Goal: Task Accomplishment & Management: Complete application form

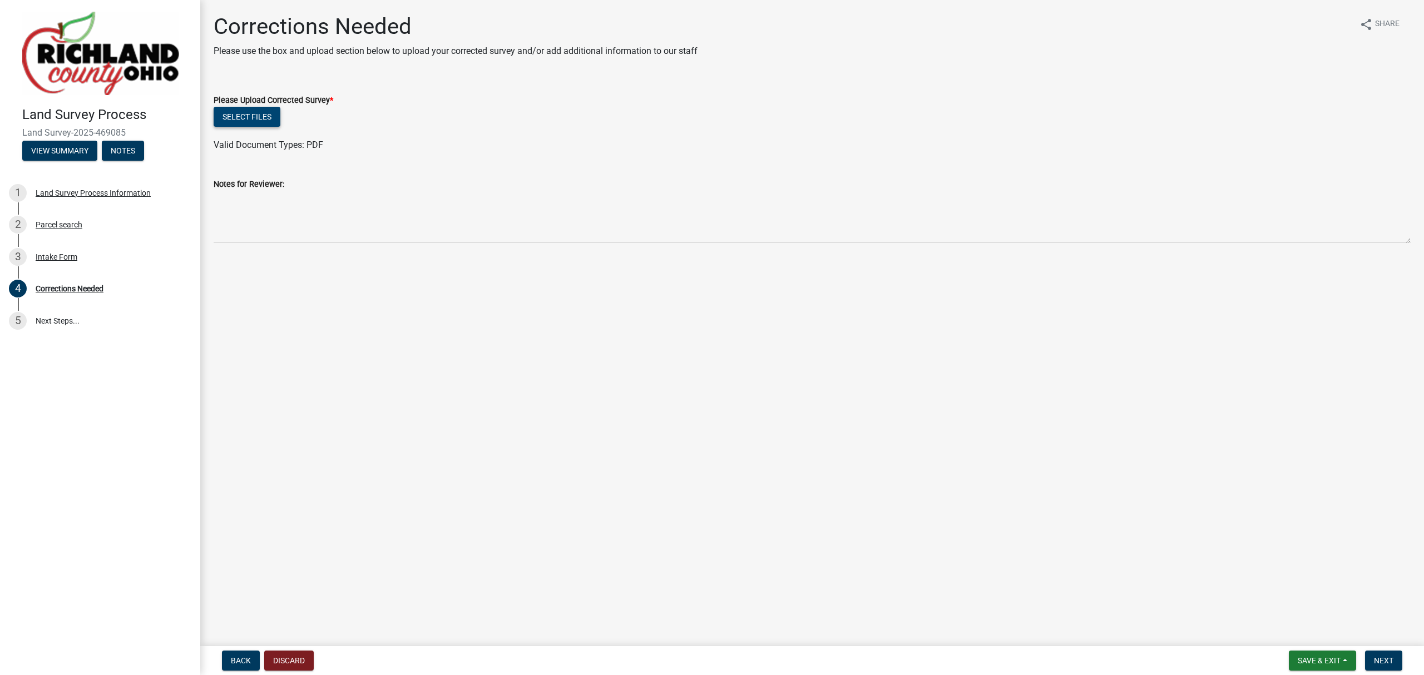
click at [261, 113] on button "Select files" at bounding box center [247, 117] width 67 height 20
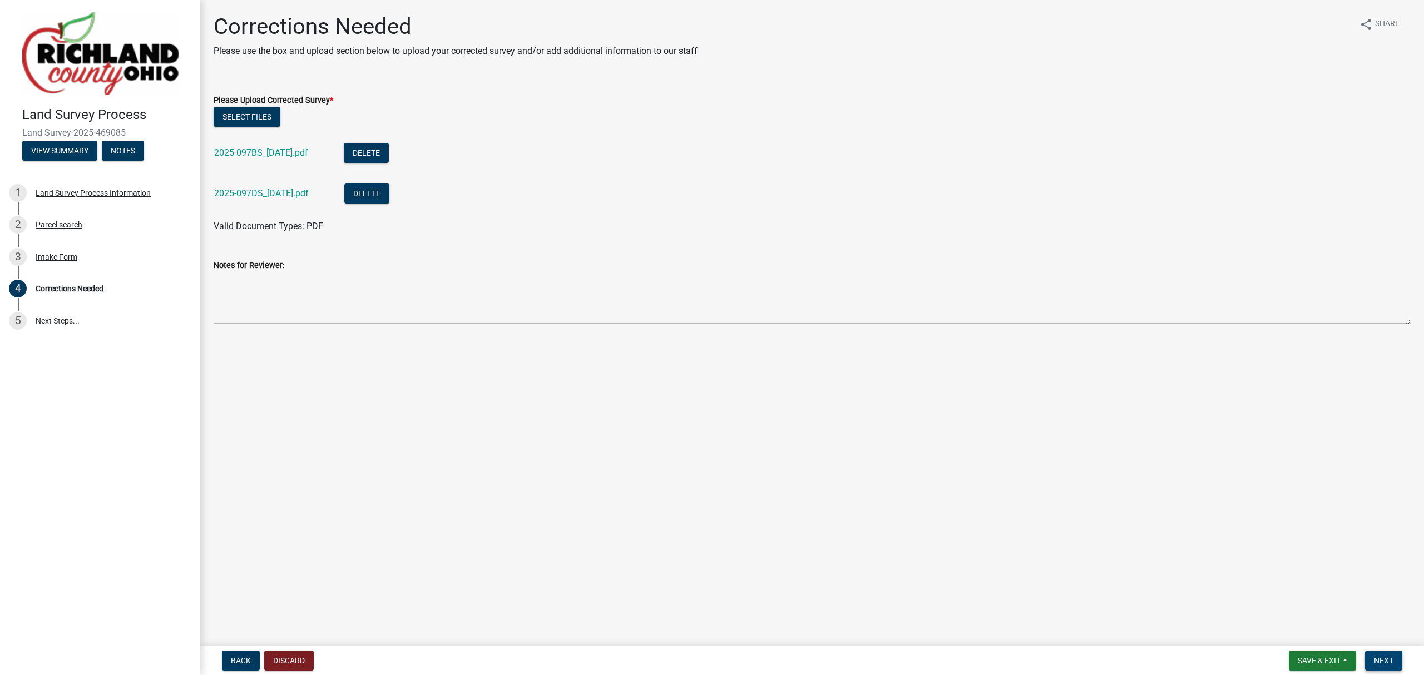
click at [1383, 664] on span "Next" at bounding box center [1383, 660] width 19 height 9
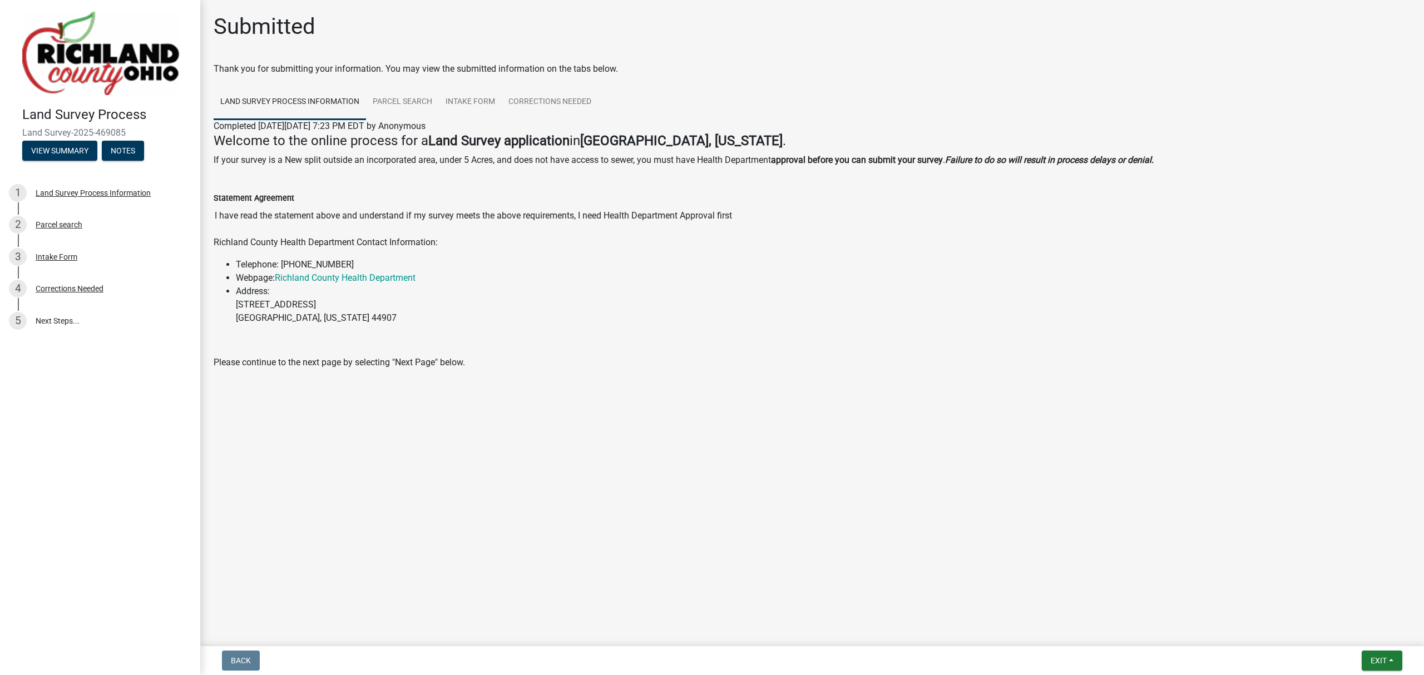
click at [82, 47] on img at bounding box center [100, 53] width 157 height 83
click at [65, 285] on div "Corrections Needed" at bounding box center [70, 289] width 68 height 8
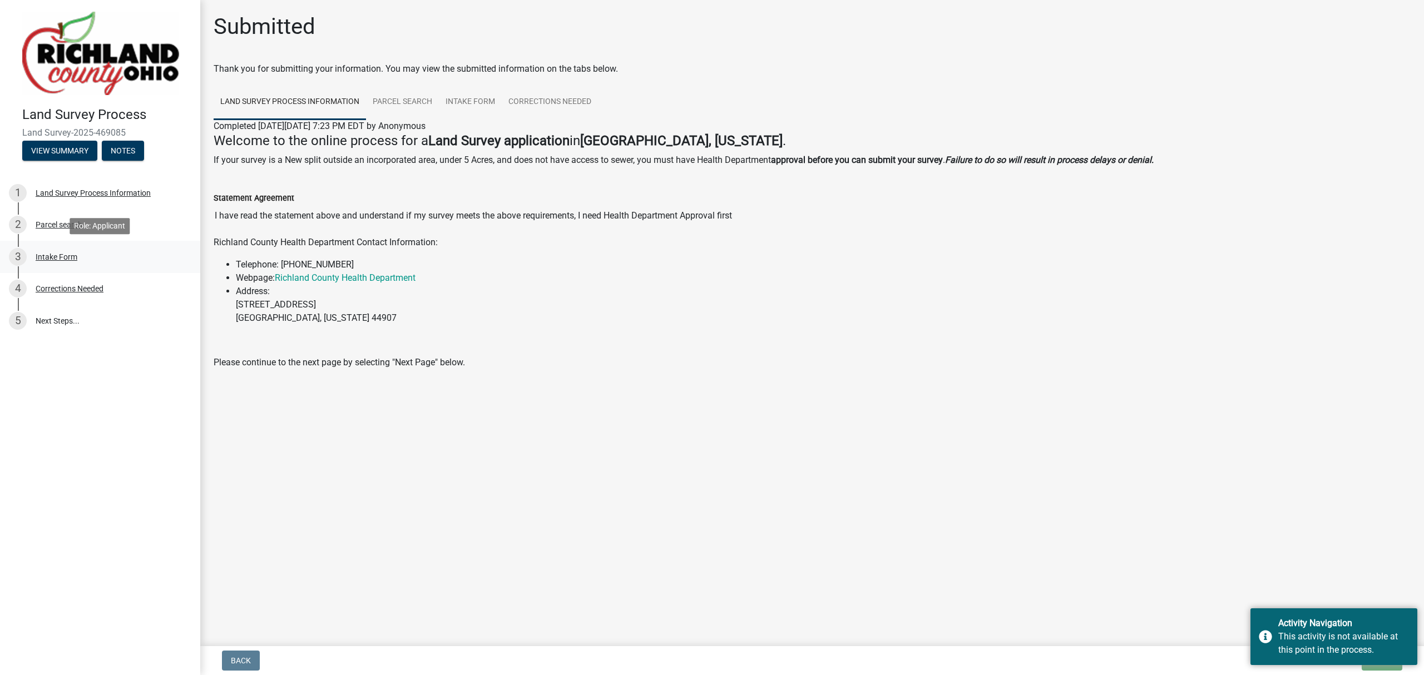
click at [68, 254] on div "Intake Form" at bounding box center [57, 257] width 42 height 8
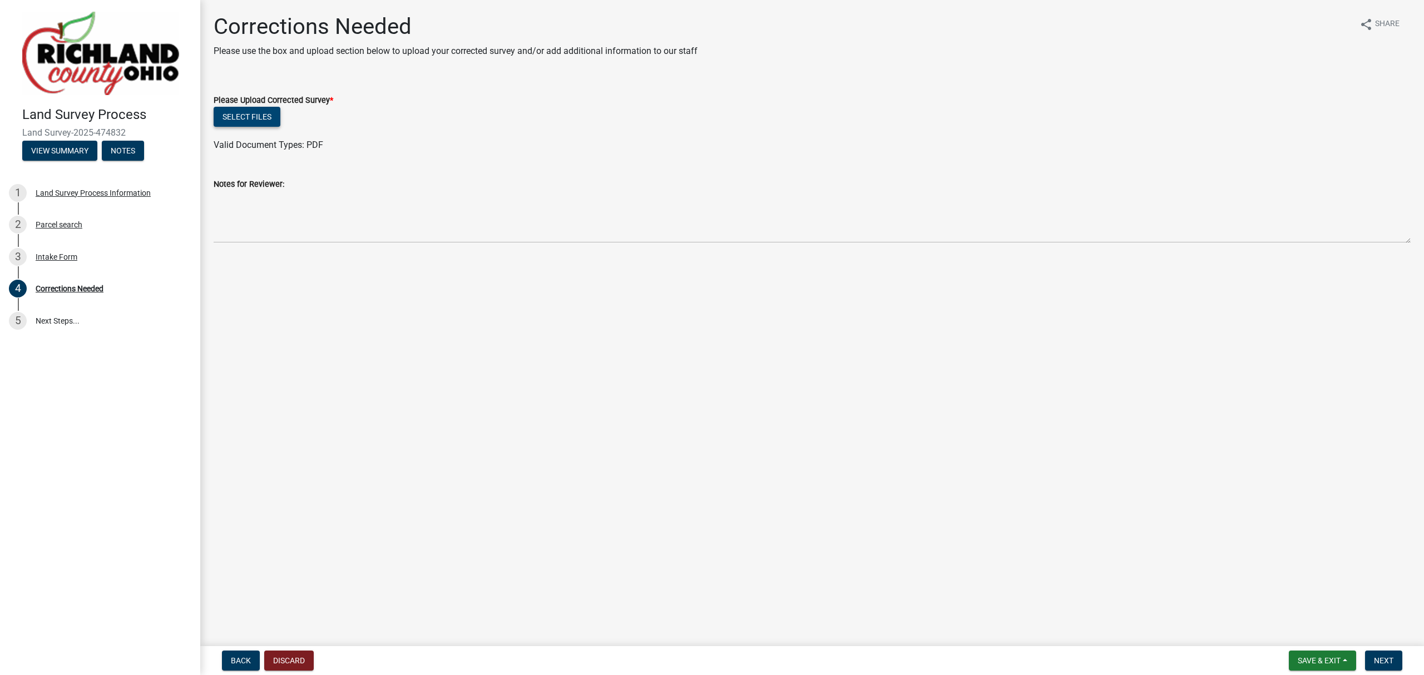
click at [248, 110] on button "Select files" at bounding box center [247, 117] width 67 height 20
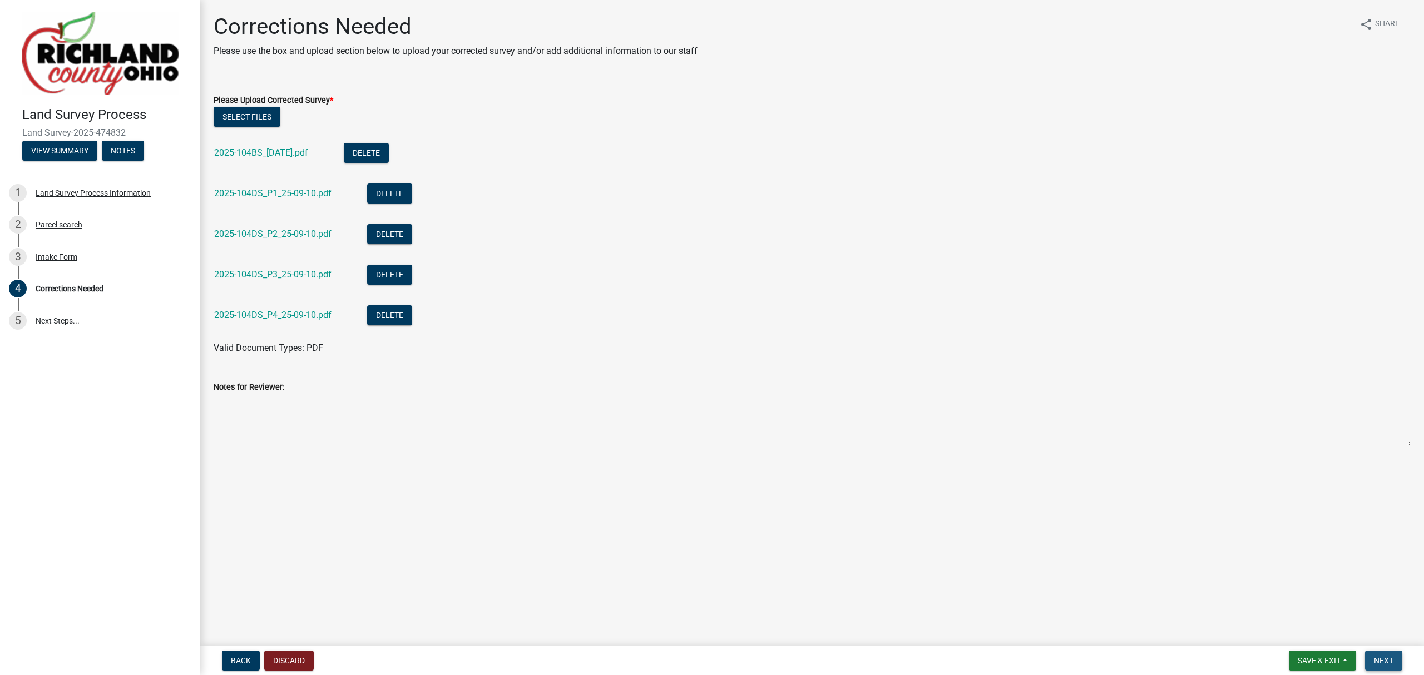
click at [1387, 657] on span "Next" at bounding box center [1383, 660] width 19 height 9
